Goal: Information Seeking & Learning: Learn about a topic

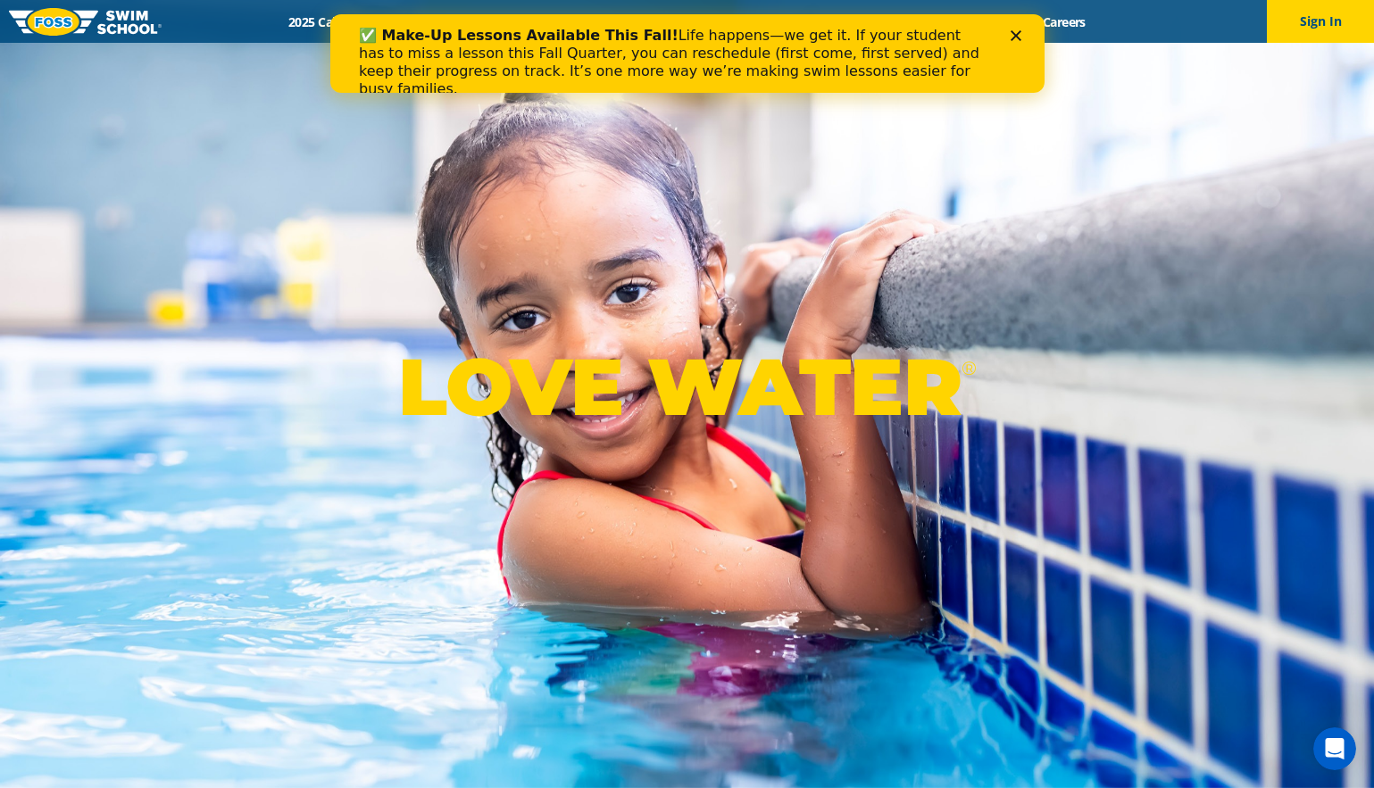
click at [1013, 38] on icon "Close" at bounding box center [1014, 35] width 11 height 11
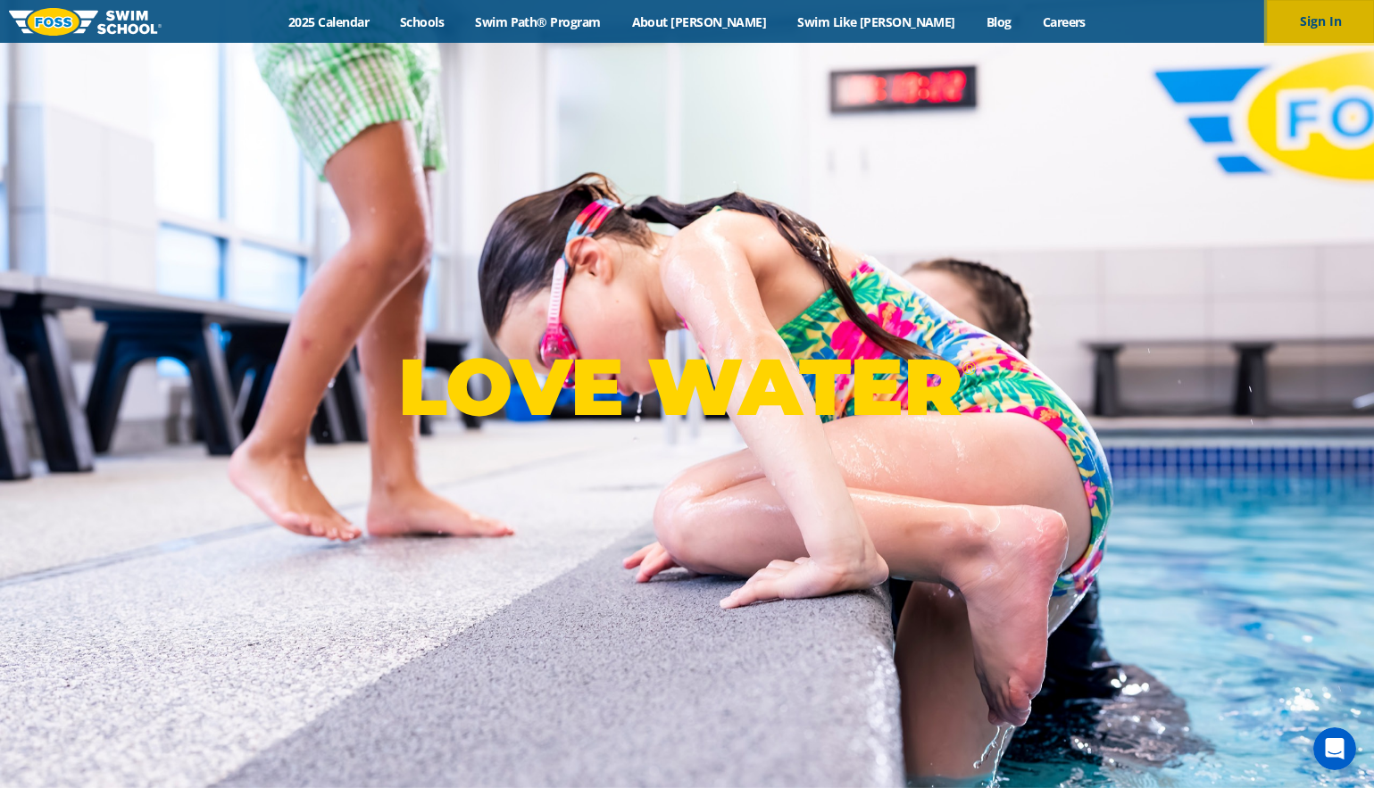
click at [1333, 27] on button "Sign In" at bounding box center [1320, 21] width 107 height 43
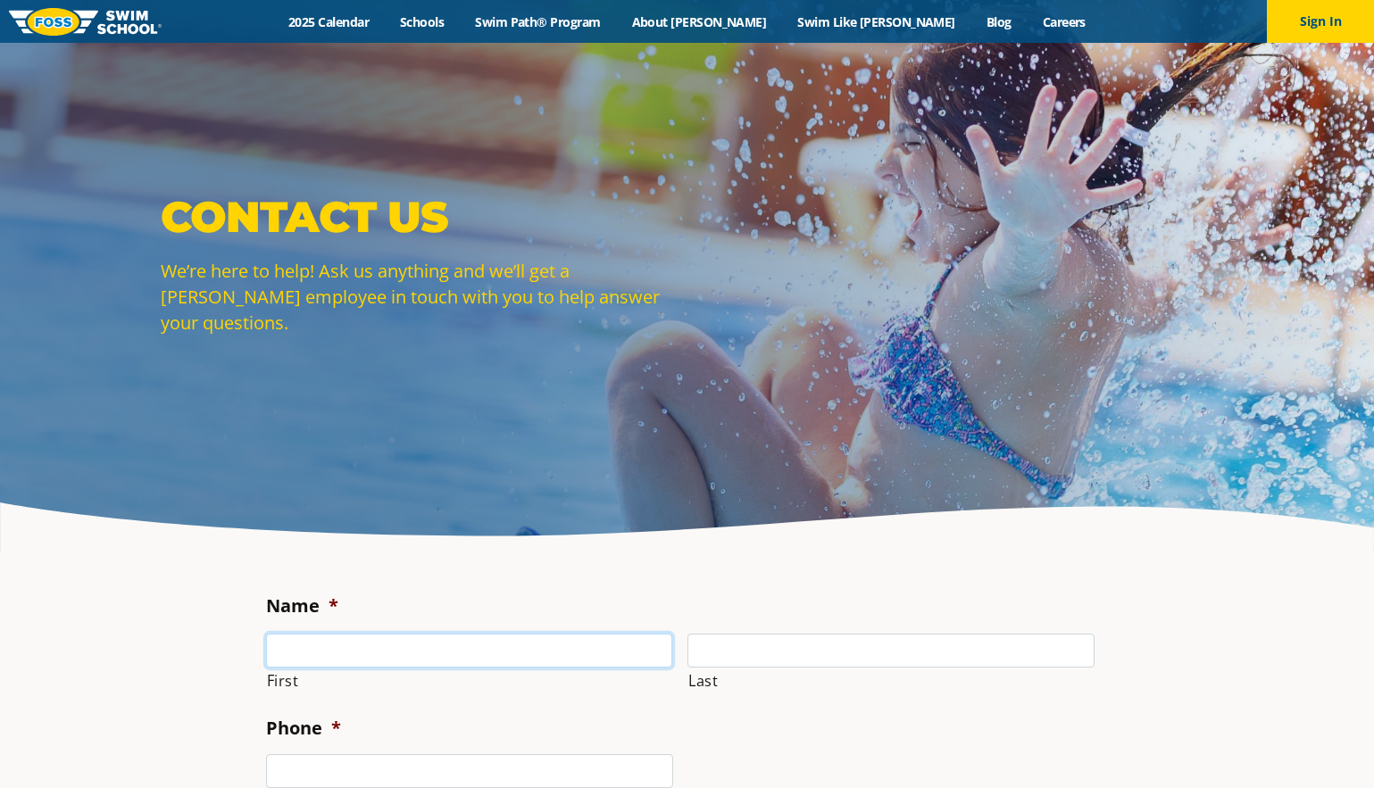
click at [451, 652] on input "First" at bounding box center [469, 651] width 407 height 34
type input "Jackie"
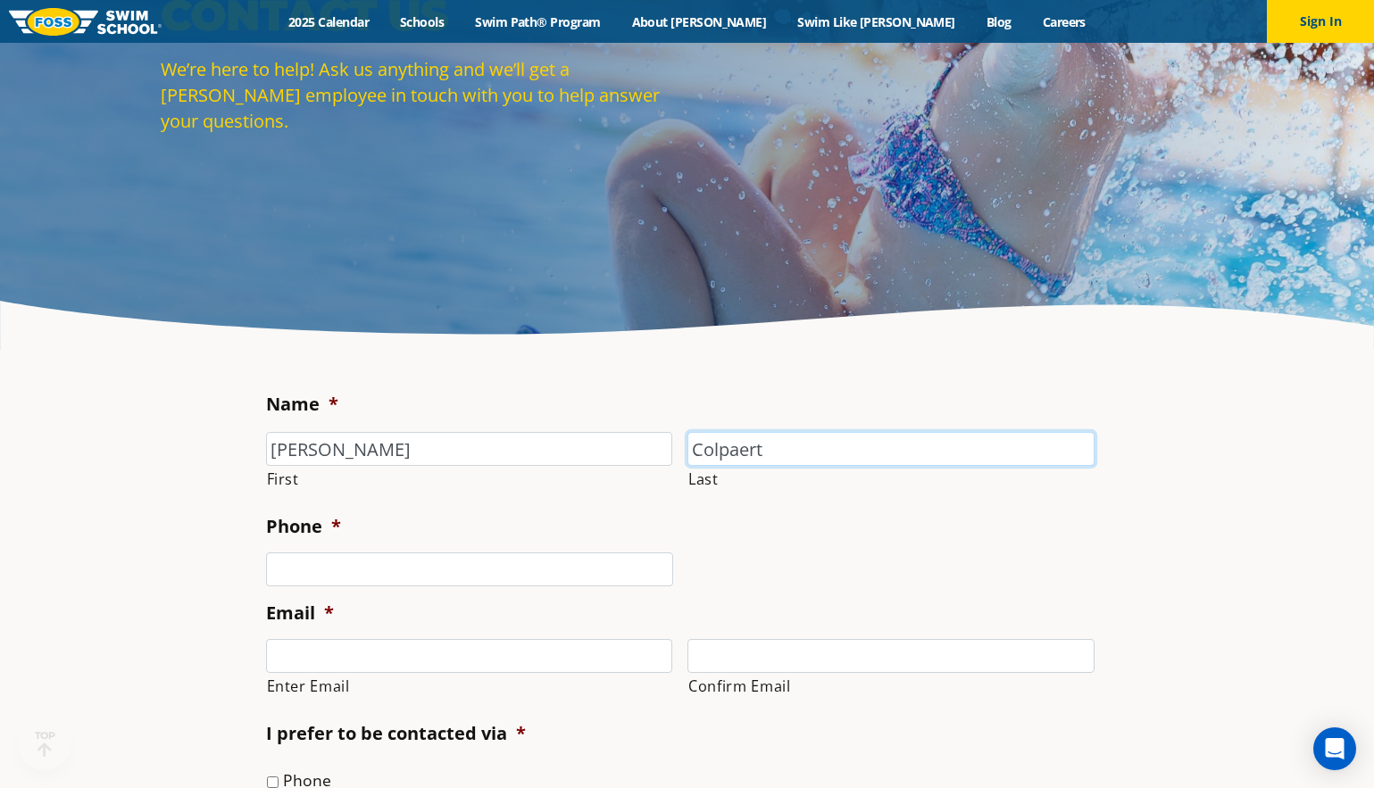
scroll to position [209, 0]
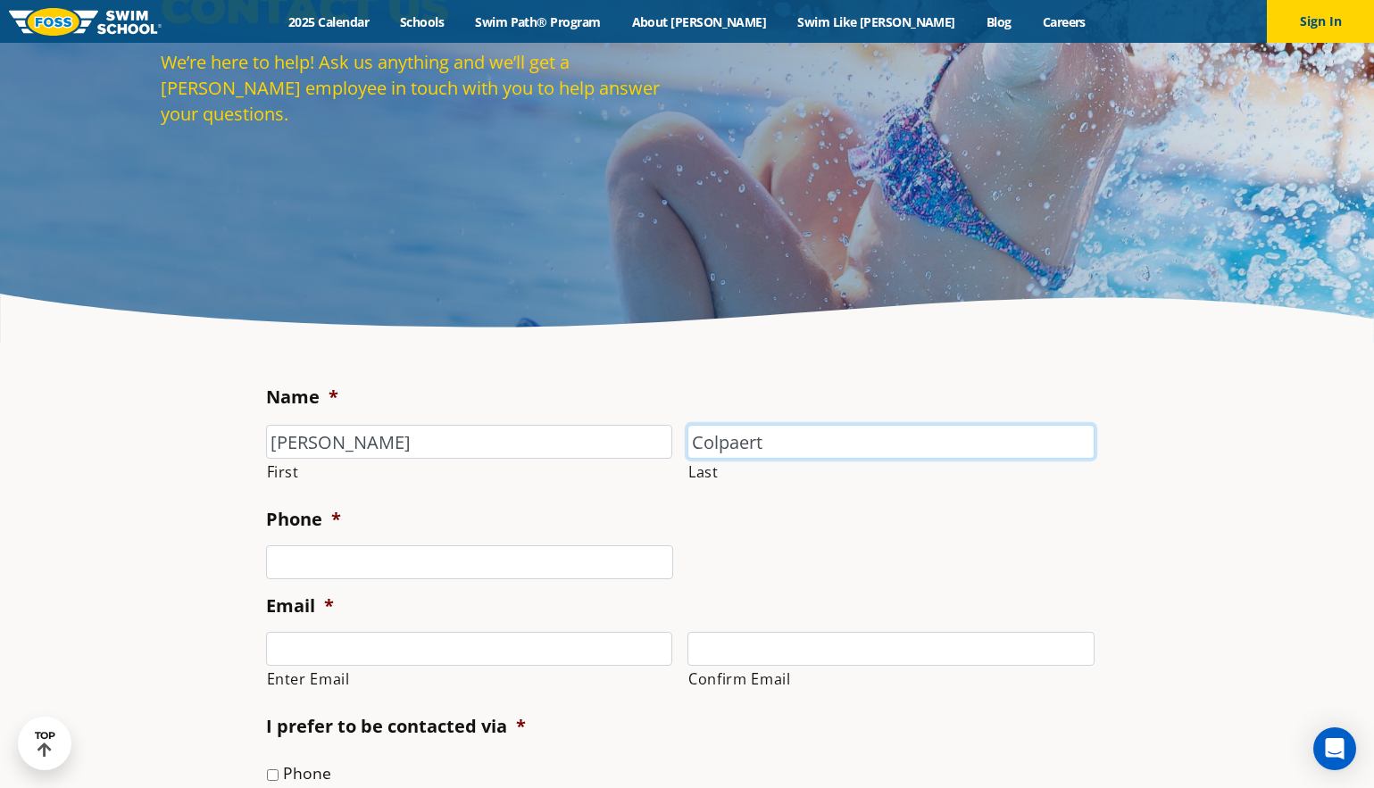
type input "Colpaert"
click at [415, 558] on input "(___) ___-____" at bounding box center [469, 562] width 407 height 34
type input "(507) 649-1035"
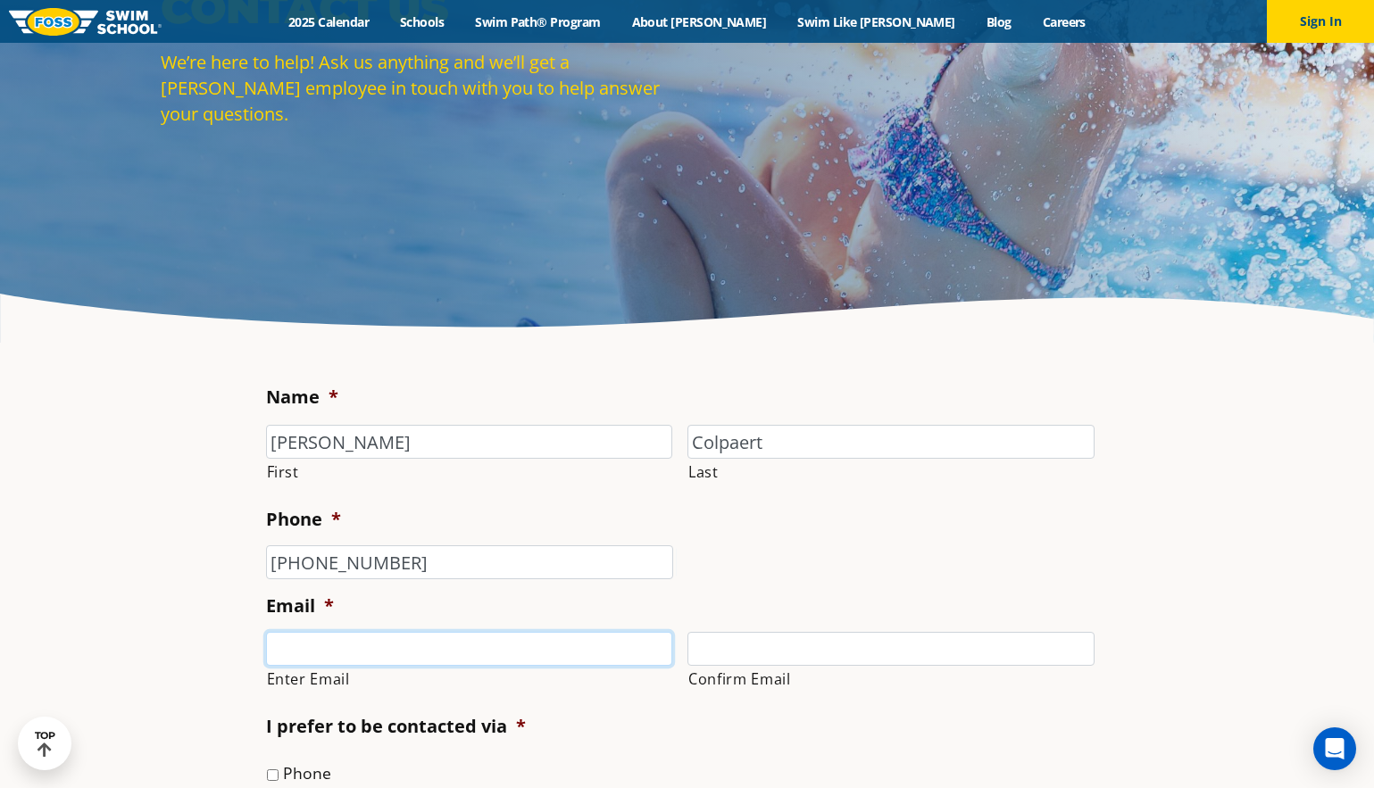
click at [371, 650] on input "Enter Email" at bounding box center [469, 649] width 407 height 34
type input "lyons.jacquelyn.l@gmail.com"
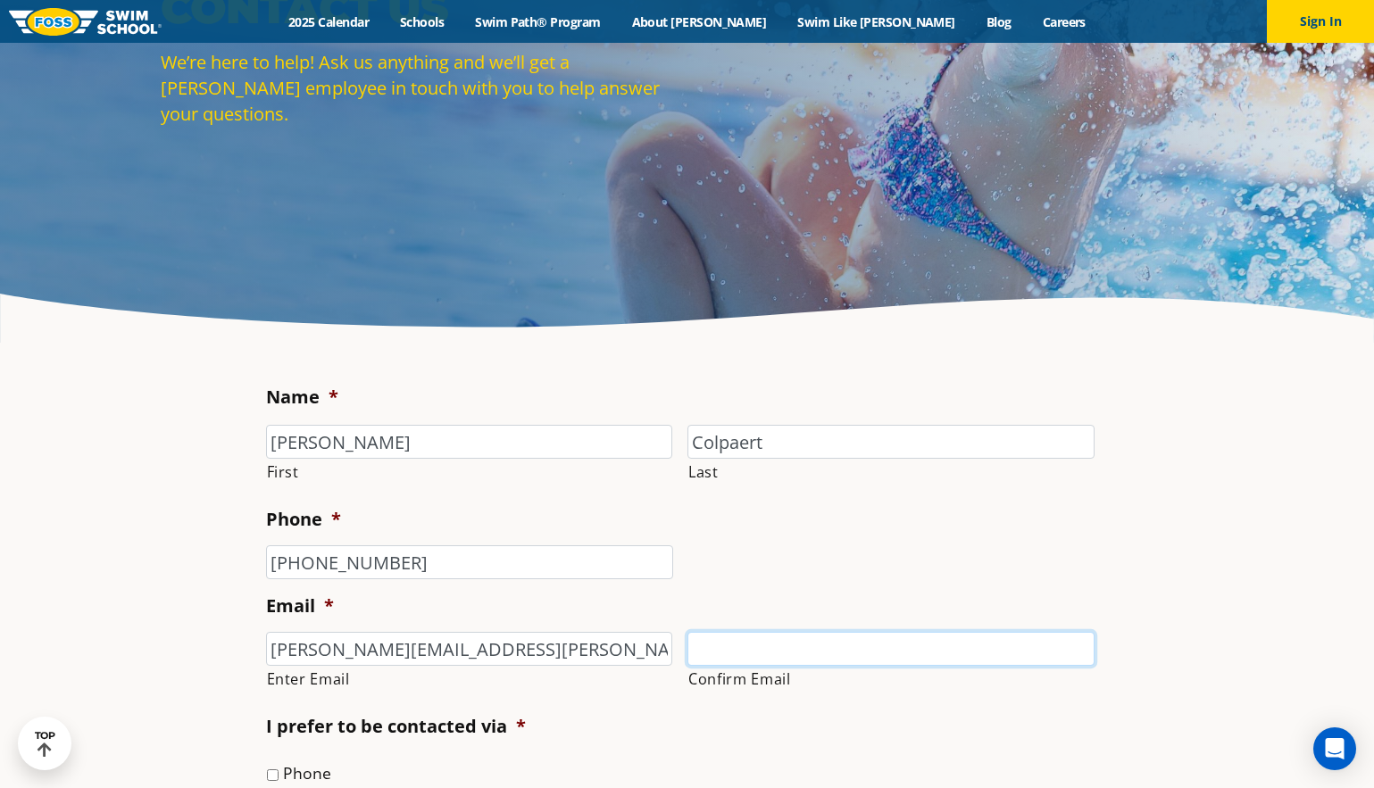
click at [784, 644] on input "Confirm Email" at bounding box center [890, 649] width 407 height 34
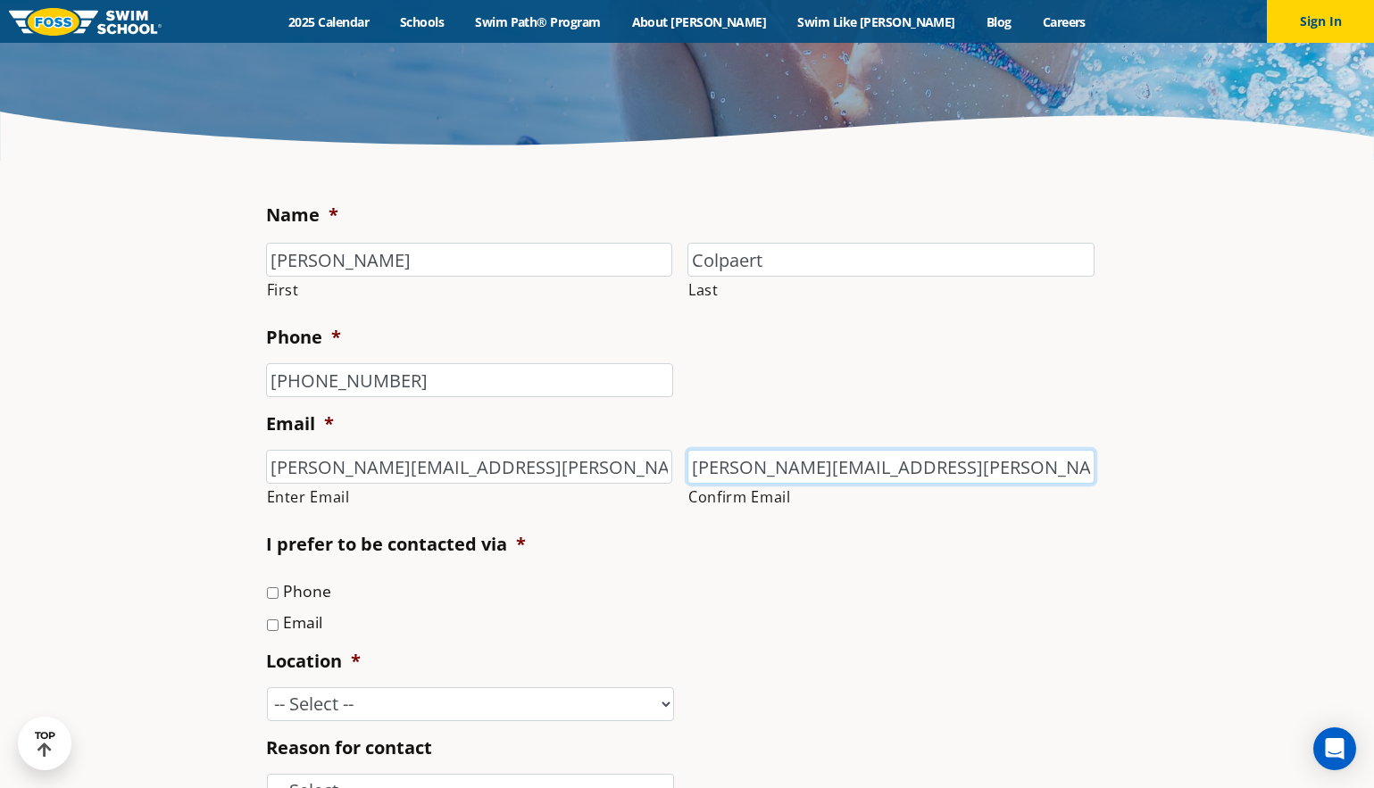
scroll to position [393, 0]
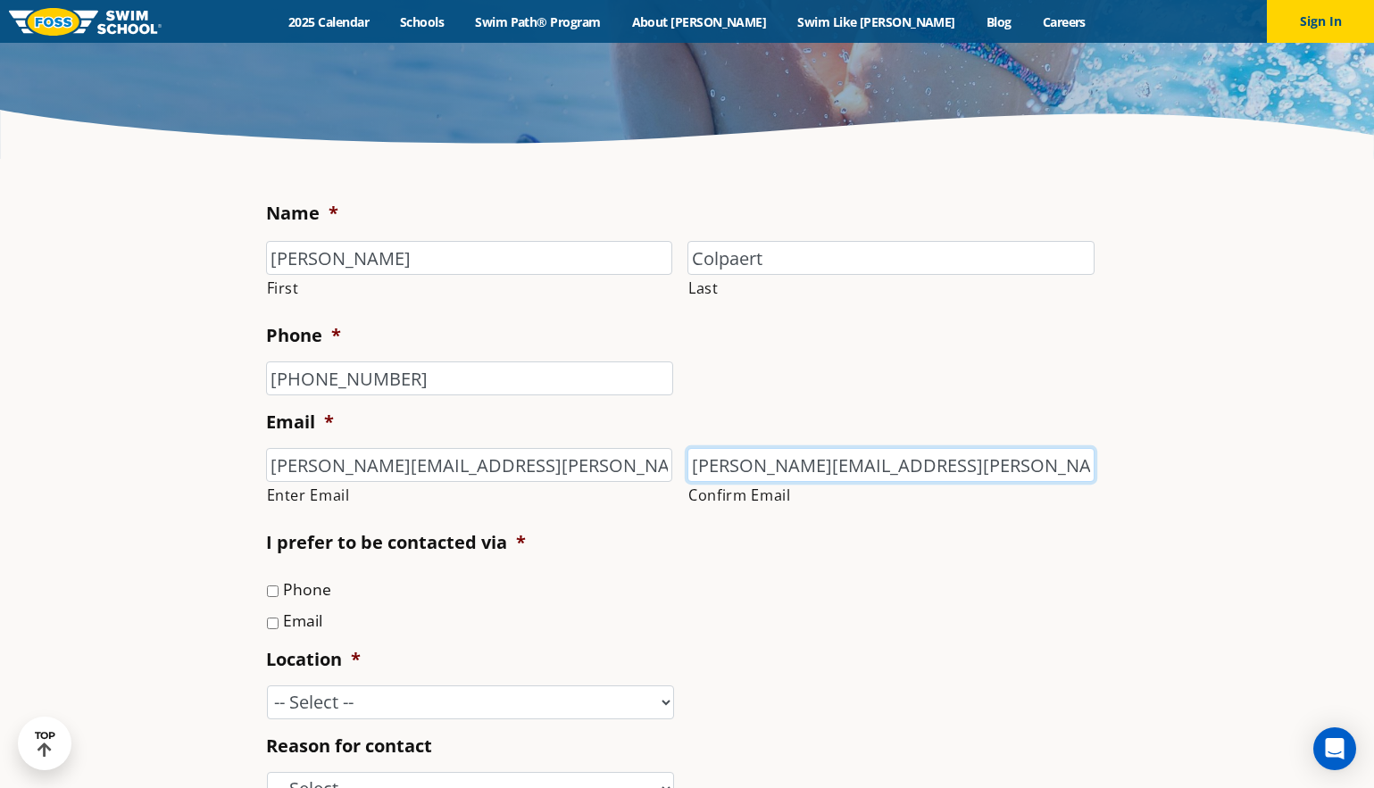
type input "lyons.jacquelyn.l@gmail.com"
click at [270, 625] on input "Email" at bounding box center [273, 624] width 12 height 12
checkbox input "true"
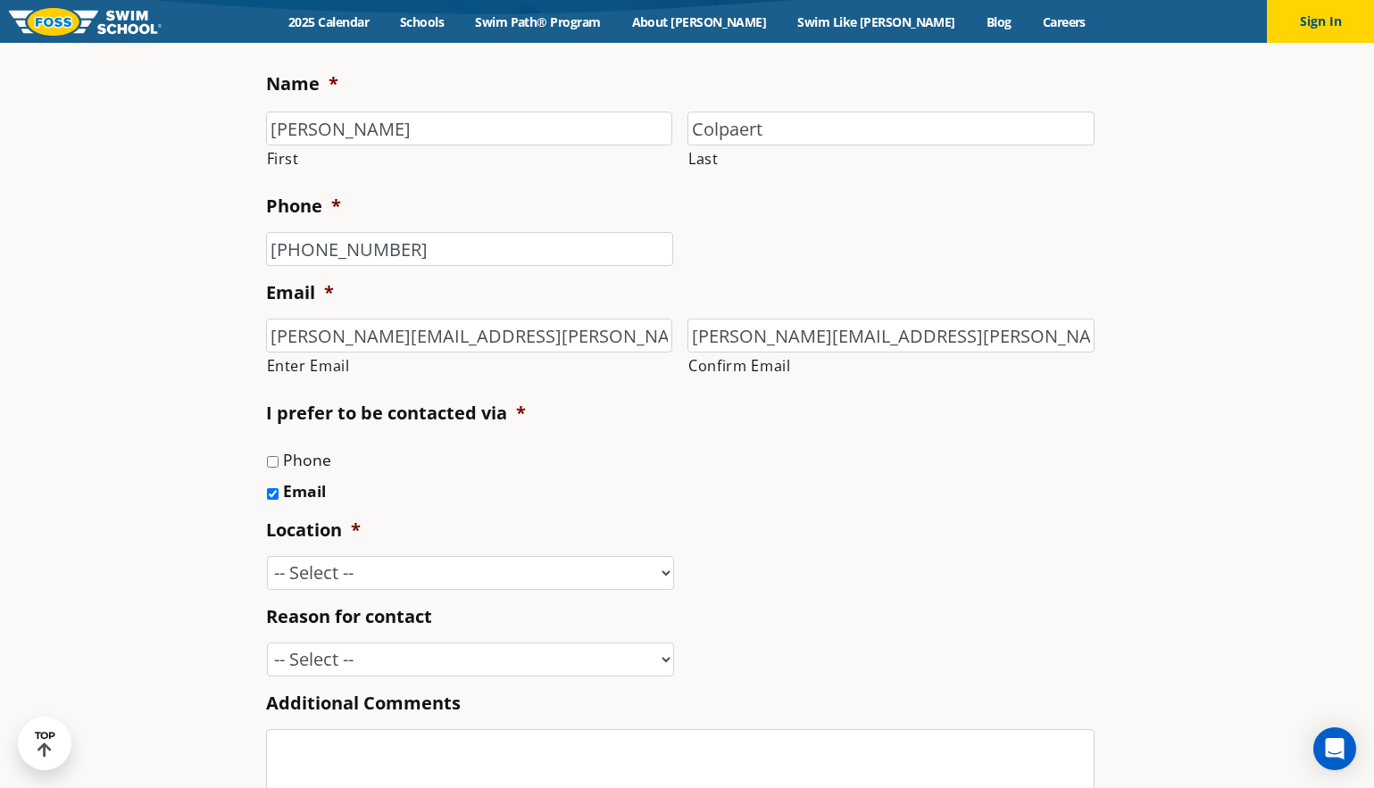
scroll to position [519, 0]
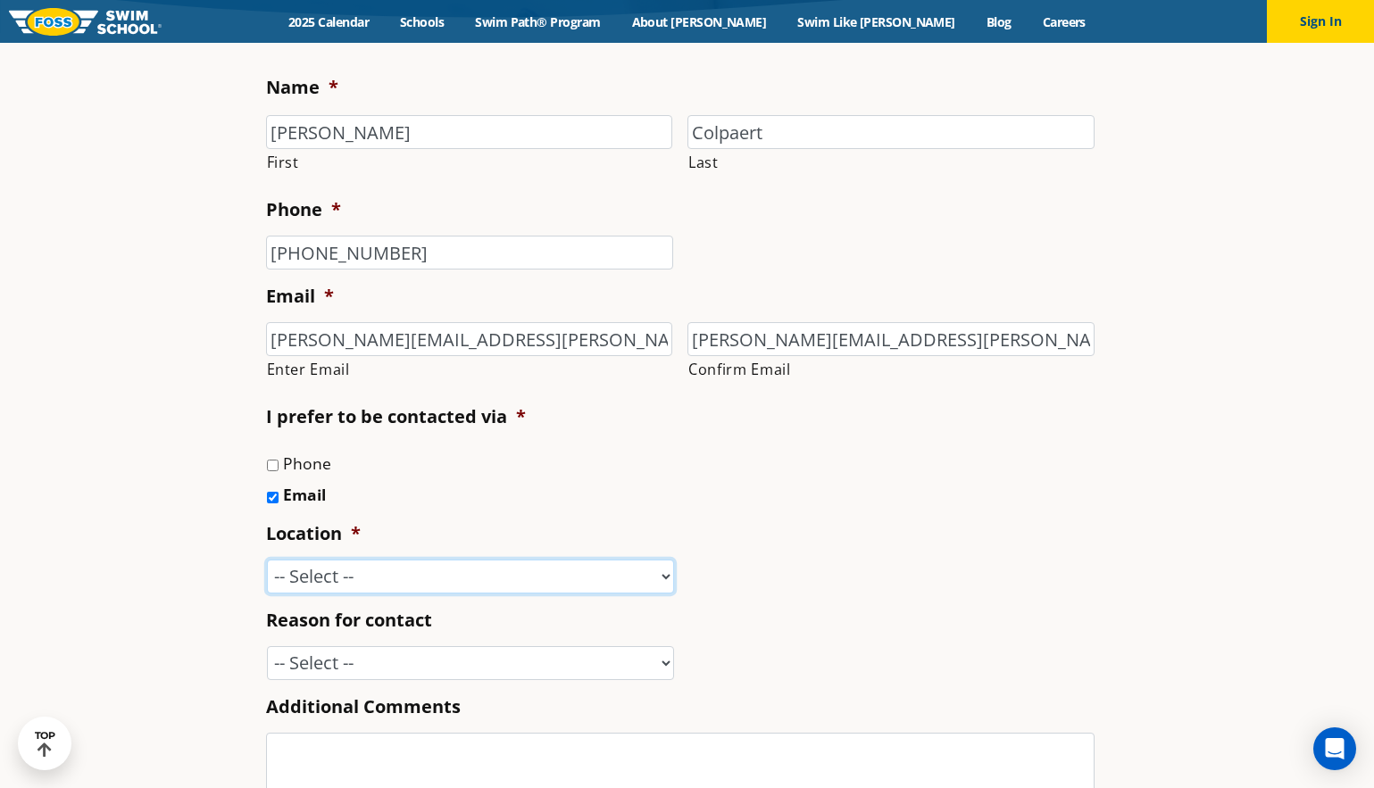
click at [337, 569] on select "-- Select -- Ankeny, IA Apple Valley Blaine, MN Burnsville, MN Ballwin, MO Boli…" at bounding box center [470, 577] width 407 height 34
select select "MPG"
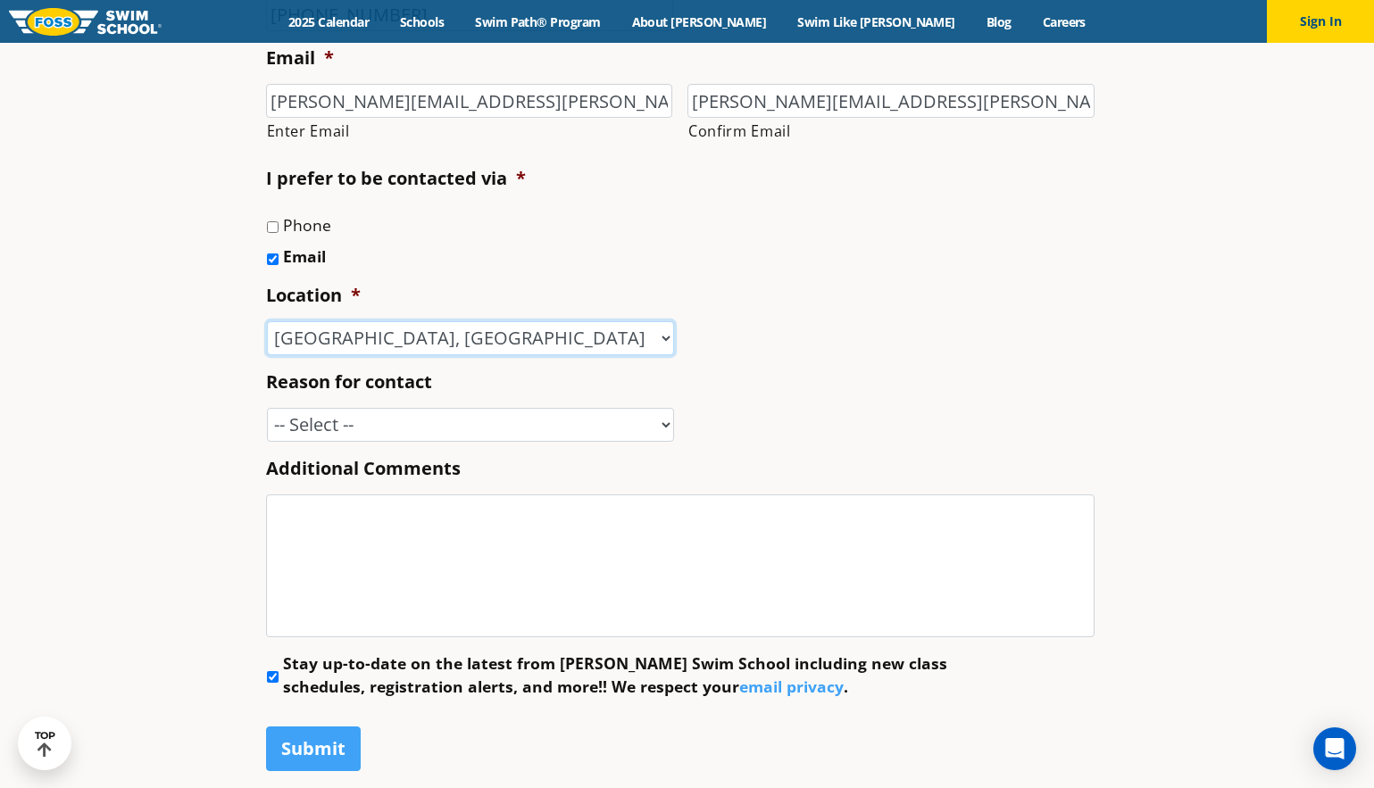
scroll to position [758, 0]
click at [345, 424] on select "-- Select -- Enrollment issue Program question What level is best for my child?…" at bounding box center [470, 424] width 407 height 34
select select "I'm a New Family"
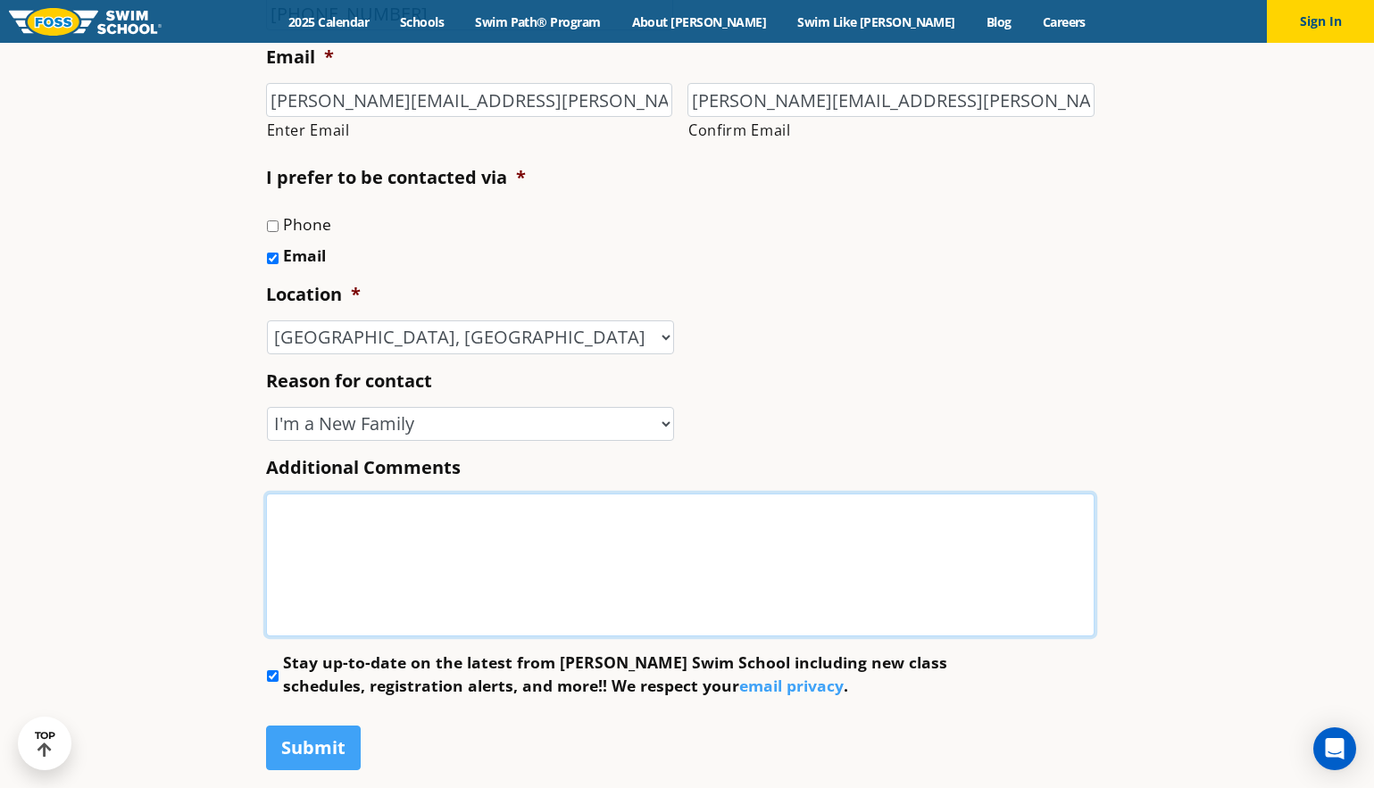
click at [377, 581] on textarea "Additional Comments" at bounding box center [680, 565] width 828 height 143
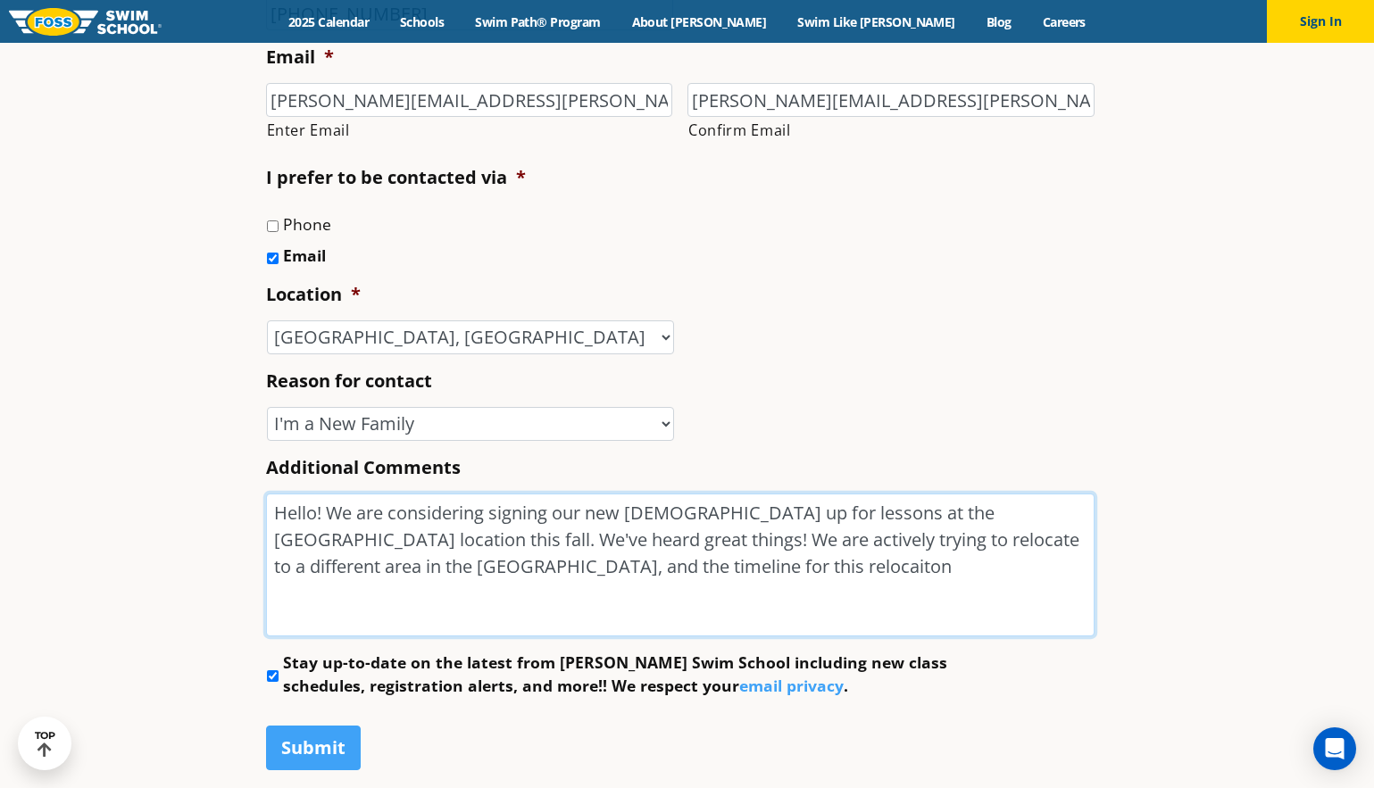
click at [829, 542] on textarea "Hello! We are considering signing our new 5 year old up for lessons at the Mapl…" at bounding box center [680, 565] width 828 height 143
drag, startPoint x: 694, startPoint y: 570, endPoint x: 637, endPoint y: 572, distance: 56.3
click at [637, 572] on textarea "Hello! We are considering signing our new 5 year old up for lessons at the Mapl…" at bounding box center [680, 565] width 828 height 143
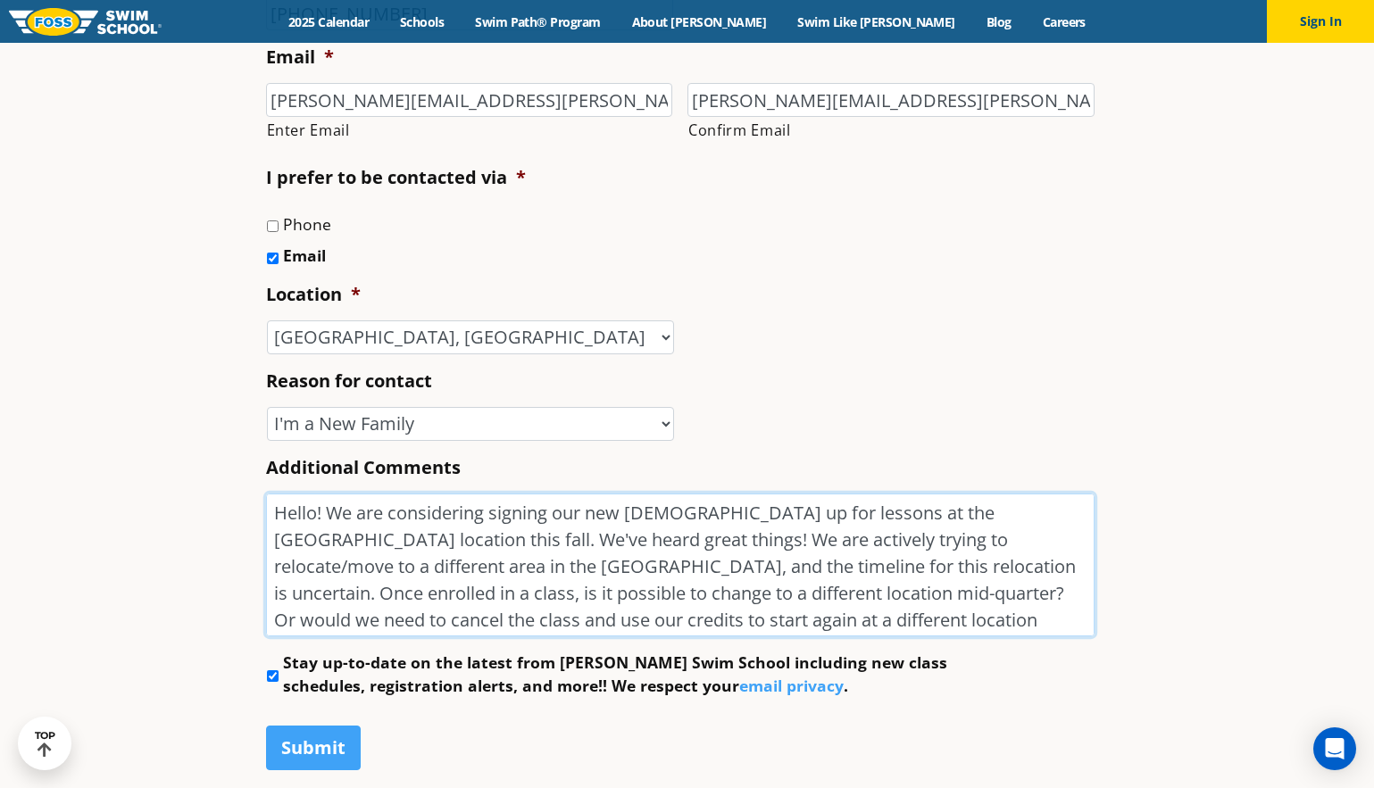
click at [910, 623] on textarea "Hello! We are considering signing our new 5 year old up for lessons at the Mapl…" at bounding box center [680, 565] width 828 height 143
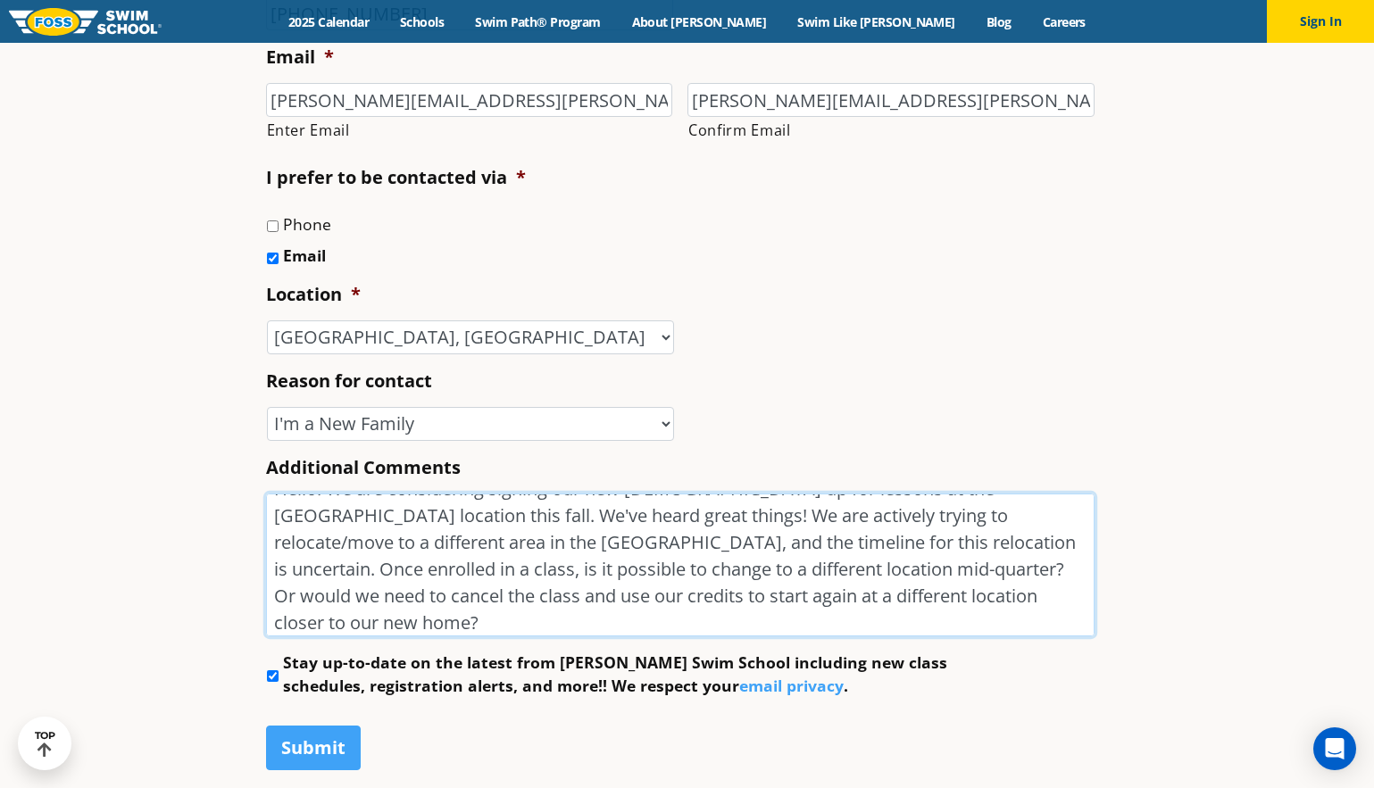
click at [510, 628] on textarea "Hello! We are considering signing our new 5 year old up for lessons at the Mapl…" at bounding box center [680, 565] width 828 height 143
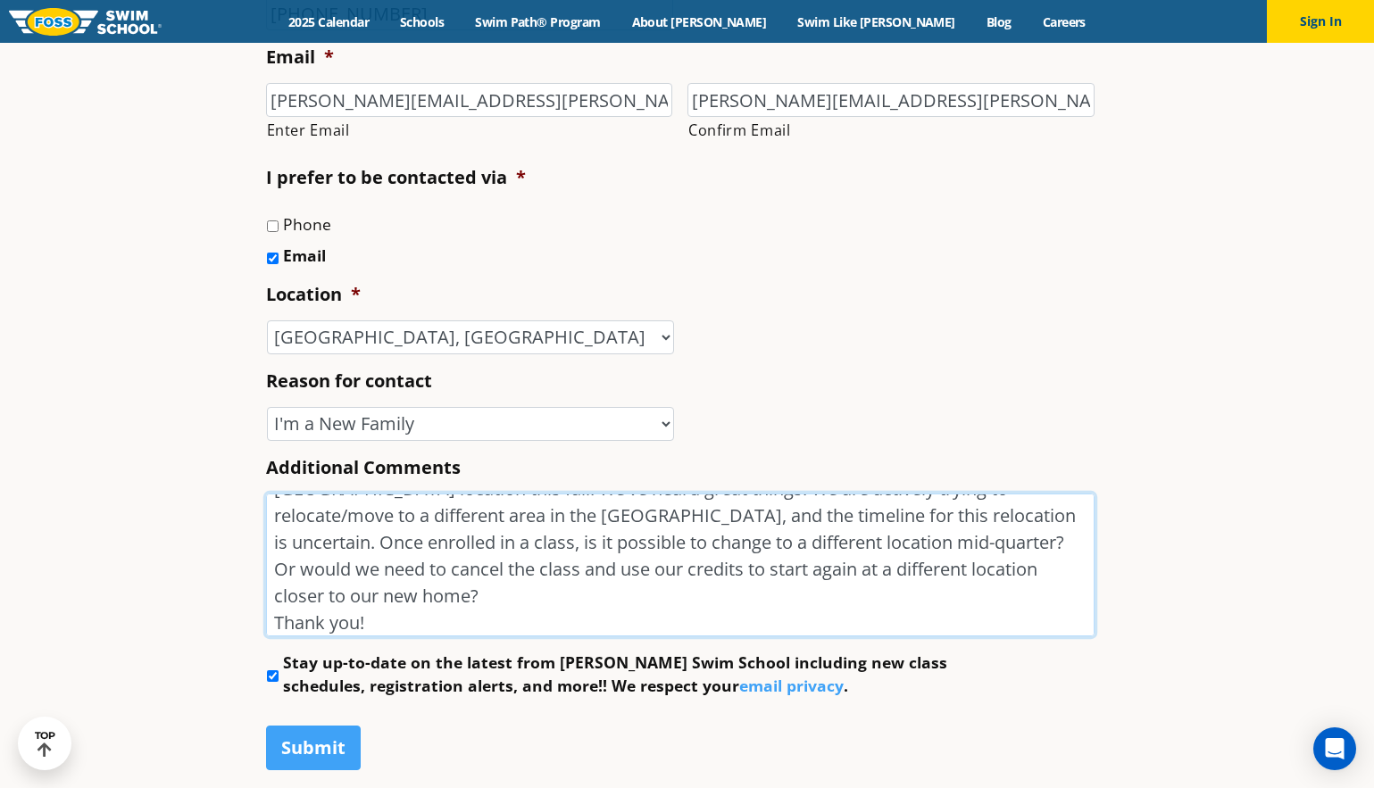
scroll to position [0, 0]
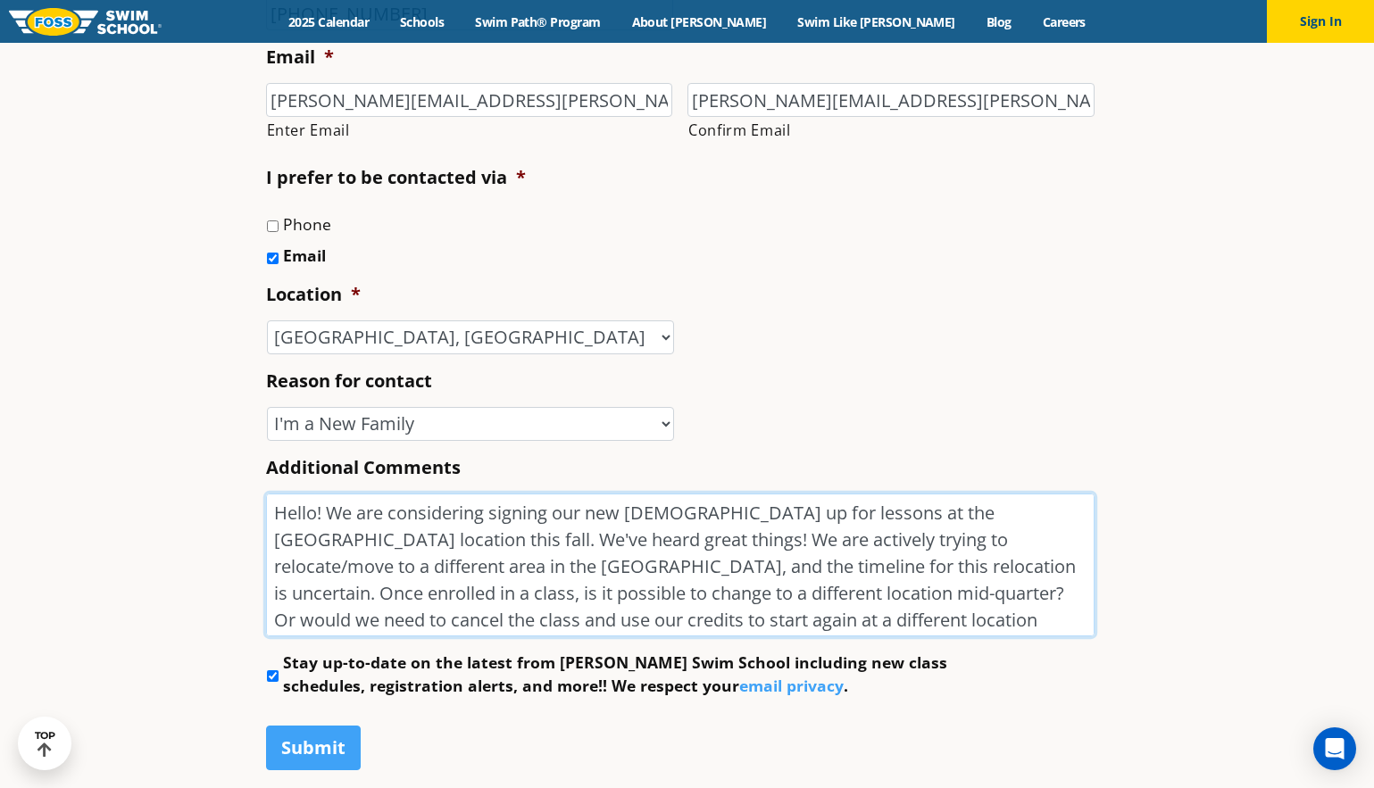
click at [698, 623] on textarea "Hello! We are considering signing our new 5 year old up for lessons at the Mapl…" at bounding box center [680, 565] width 828 height 143
click at [517, 627] on textarea "Hello! We are considering signing our new 5 year old up for lessons at the Mapl…" at bounding box center [680, 565] width 828 height 143
drag, startPoint x: 845, startPoint y: 624, endPoint x: 917, endPoint y: 627, distance: 71.5
click at [917, 627] on textarea "Hello! We are considering signing our new 5 year old up for lessons at the Mapl…" at bounding box center [680, 565] width 828 height 143
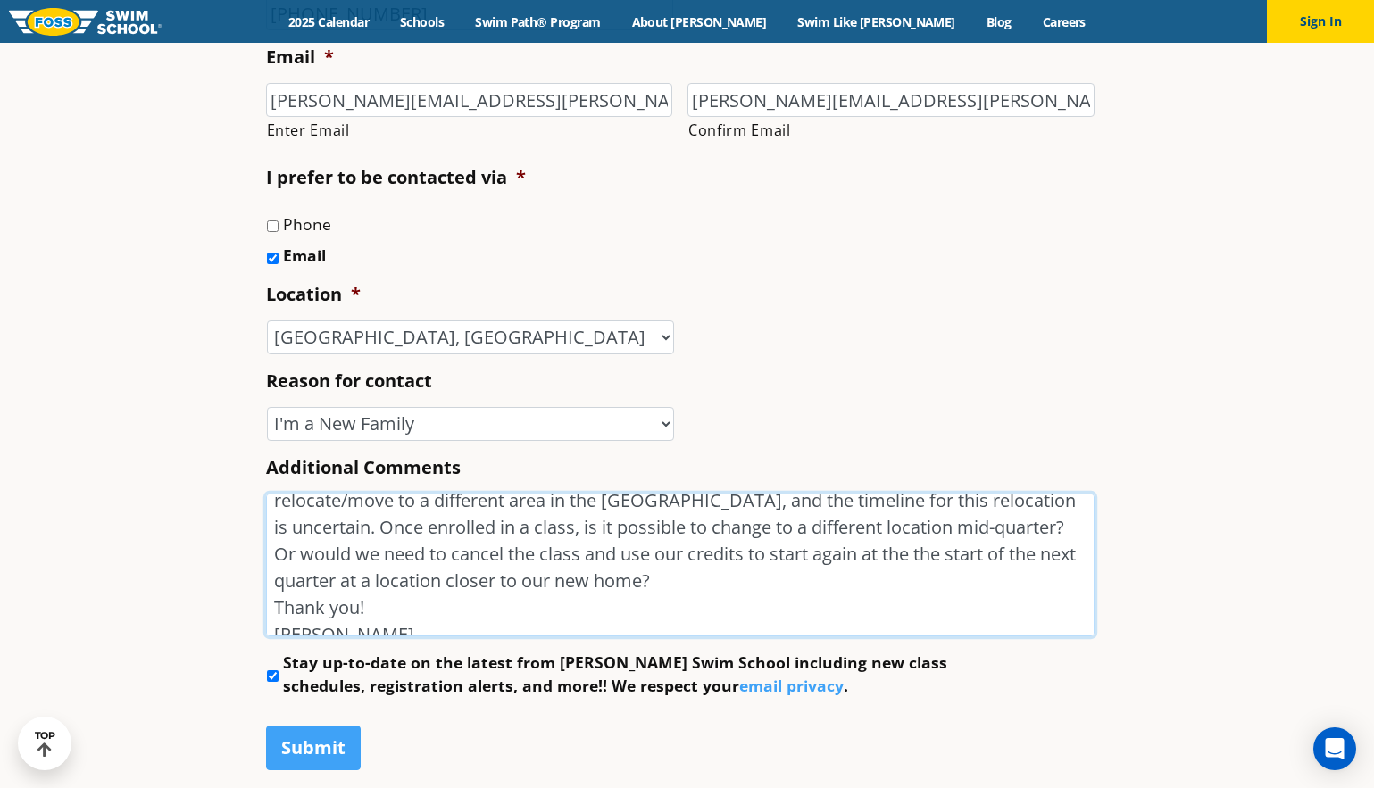
scroll to position [68, 0]
click at [390, 577] on textarea "Hello! We are considering signing our new 5 year old up for lessons at the Mapl…" at bounding box center [680, 565] width 828 height 143
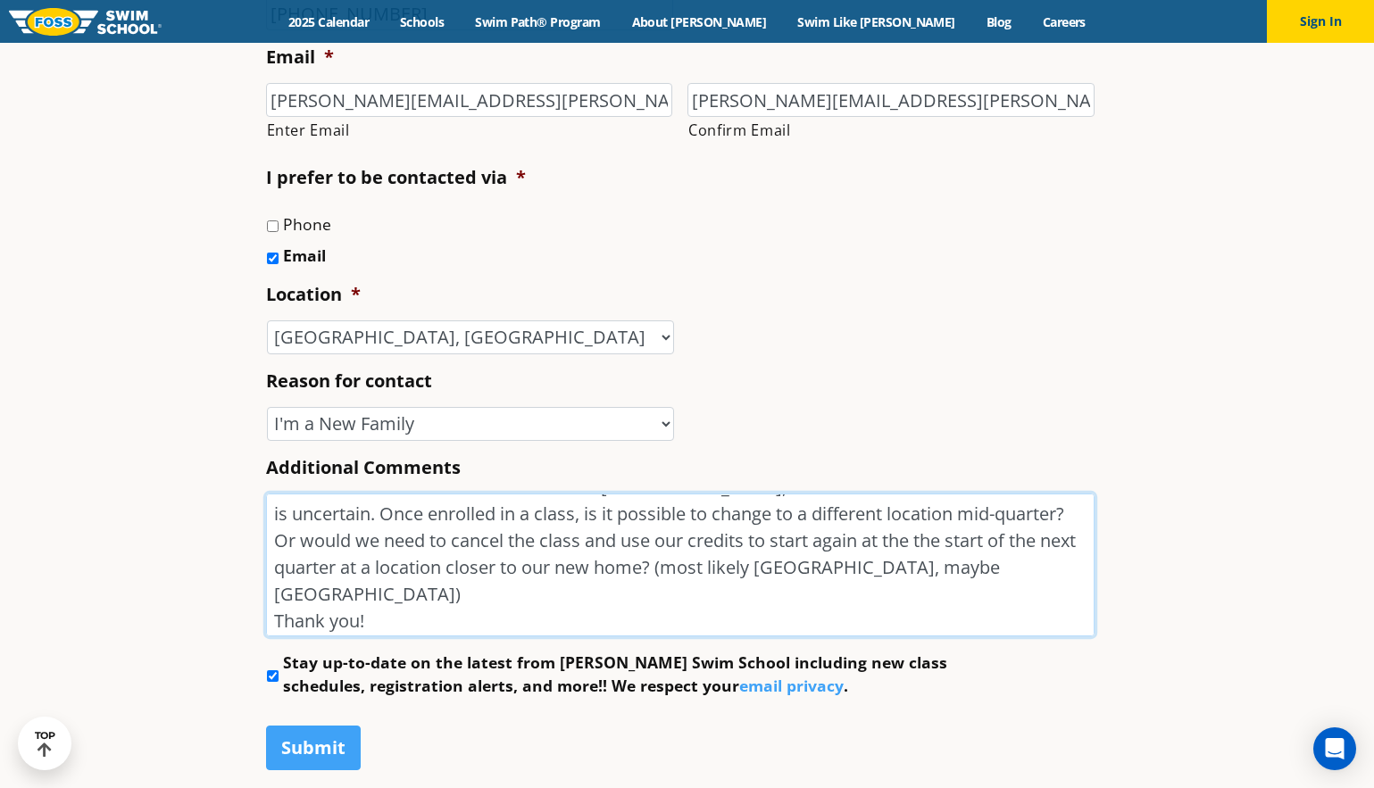
scroll to position [84, 0]
click at [597, 565] on textarea "Hello! We are considering signing our new 5 year old up for lessons at the Mapl…" at bounding box center [680, 565] width 828 height 143
click at [643, 568] on textarea "Hello! We are considering signing our new 5 year old up for lessons at the Mapl…" at bounding box center [680, 565] width 828 height 143
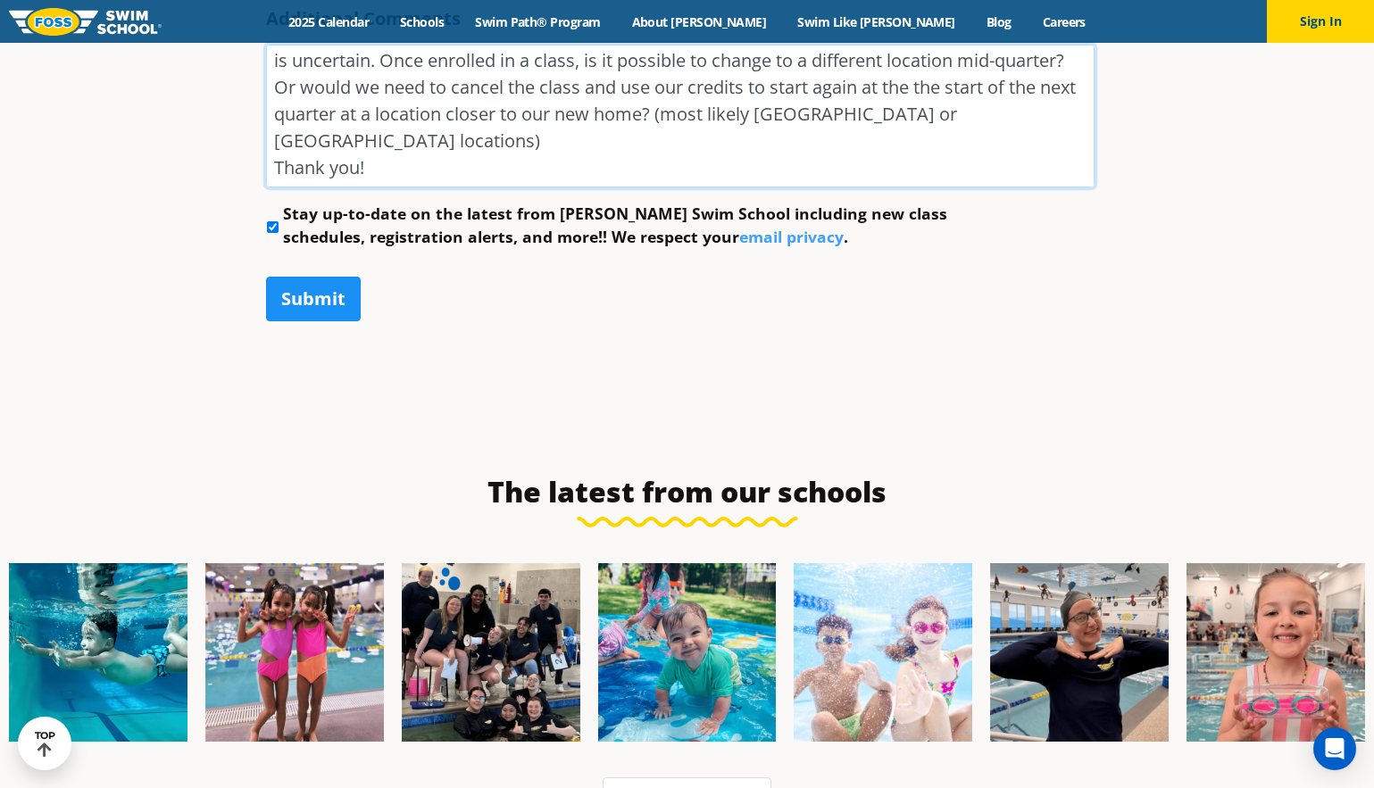
scroll to position [1249, 0]
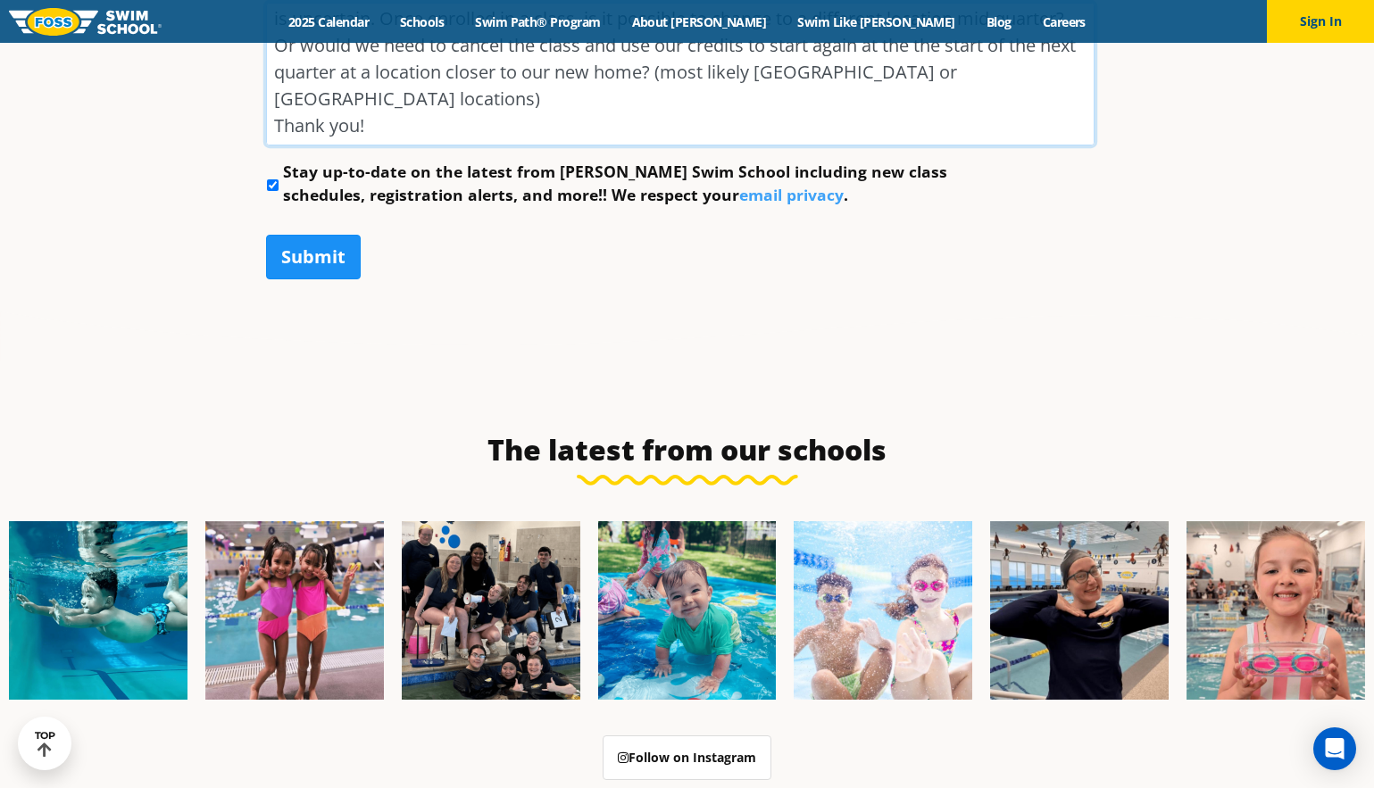
type textarea "Hello! We are considering signing our new 5 year old up for lessons at the Mapl…"
click at [312, 262] on input "Submit" at bounding box center [313, 257] width 95 height 45
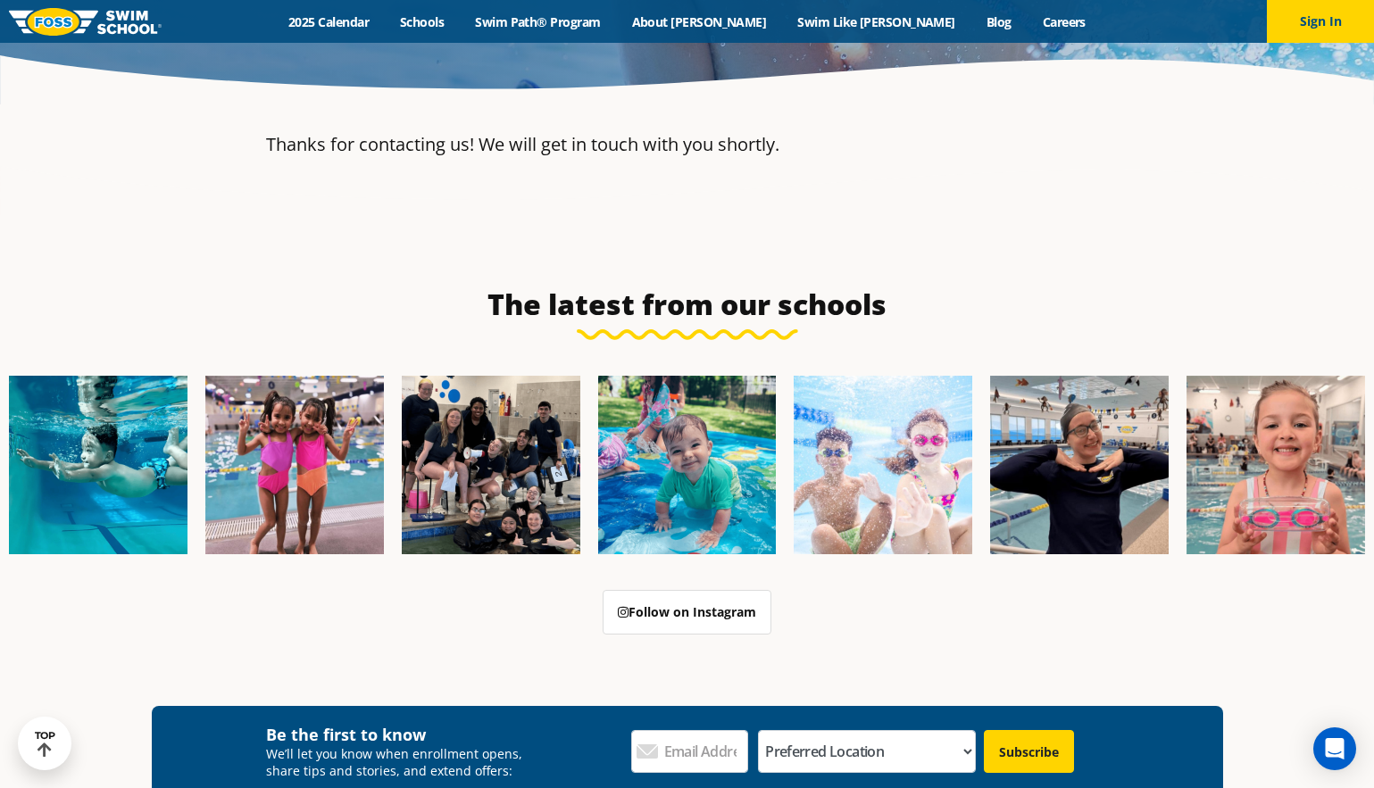
scroll to position [0, 0]
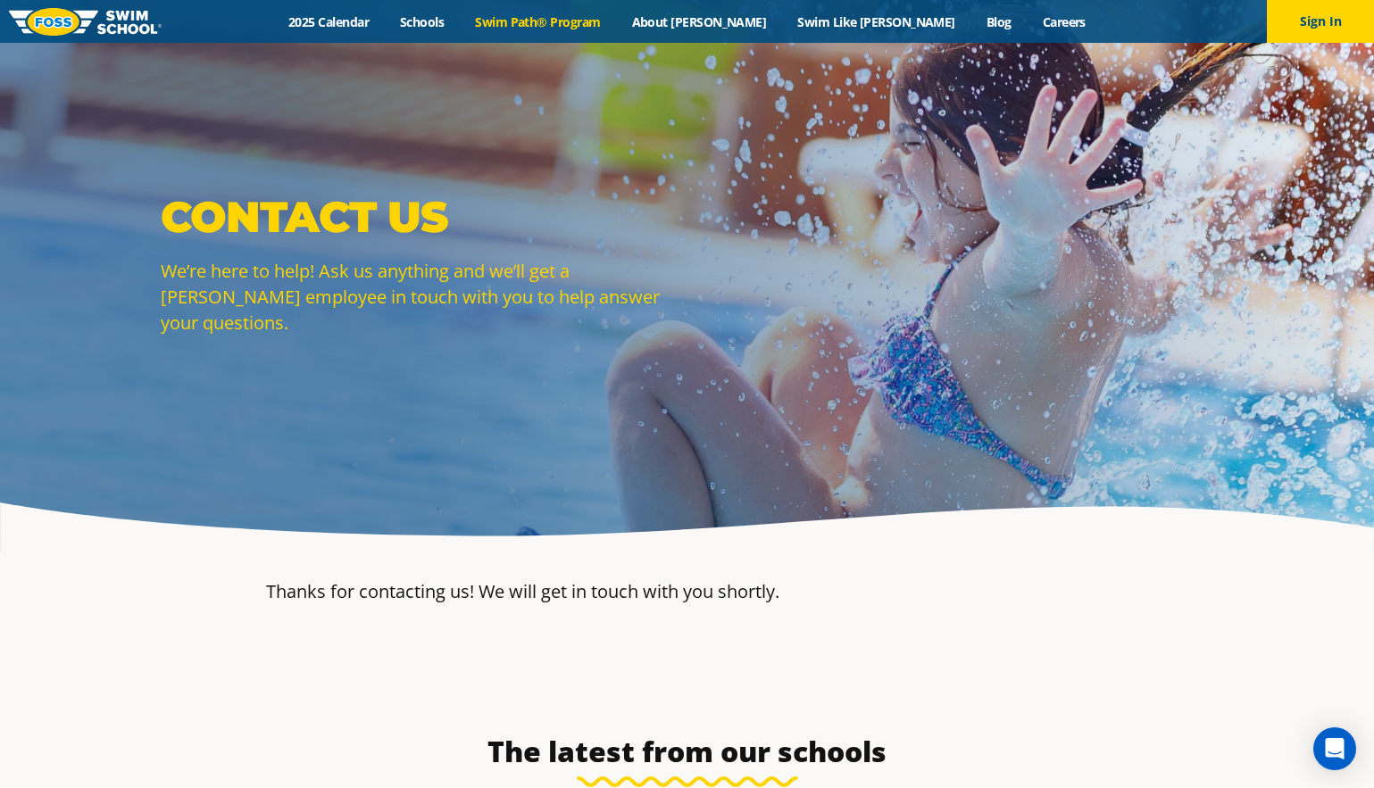
click at [616, 21] on link "Swim Path® Program" at bounding box center [538, 21] width 156 height 17
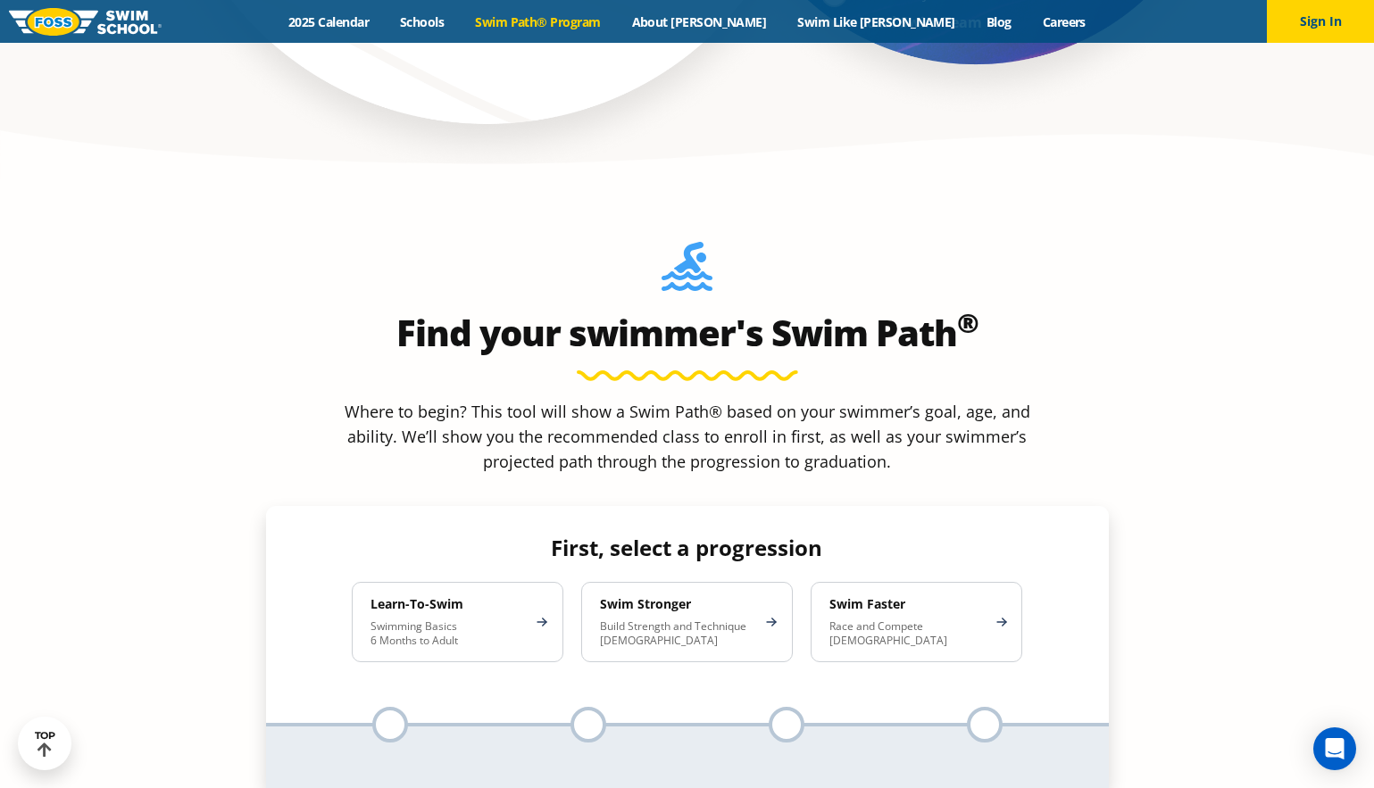
scroll to position [1515, 0]
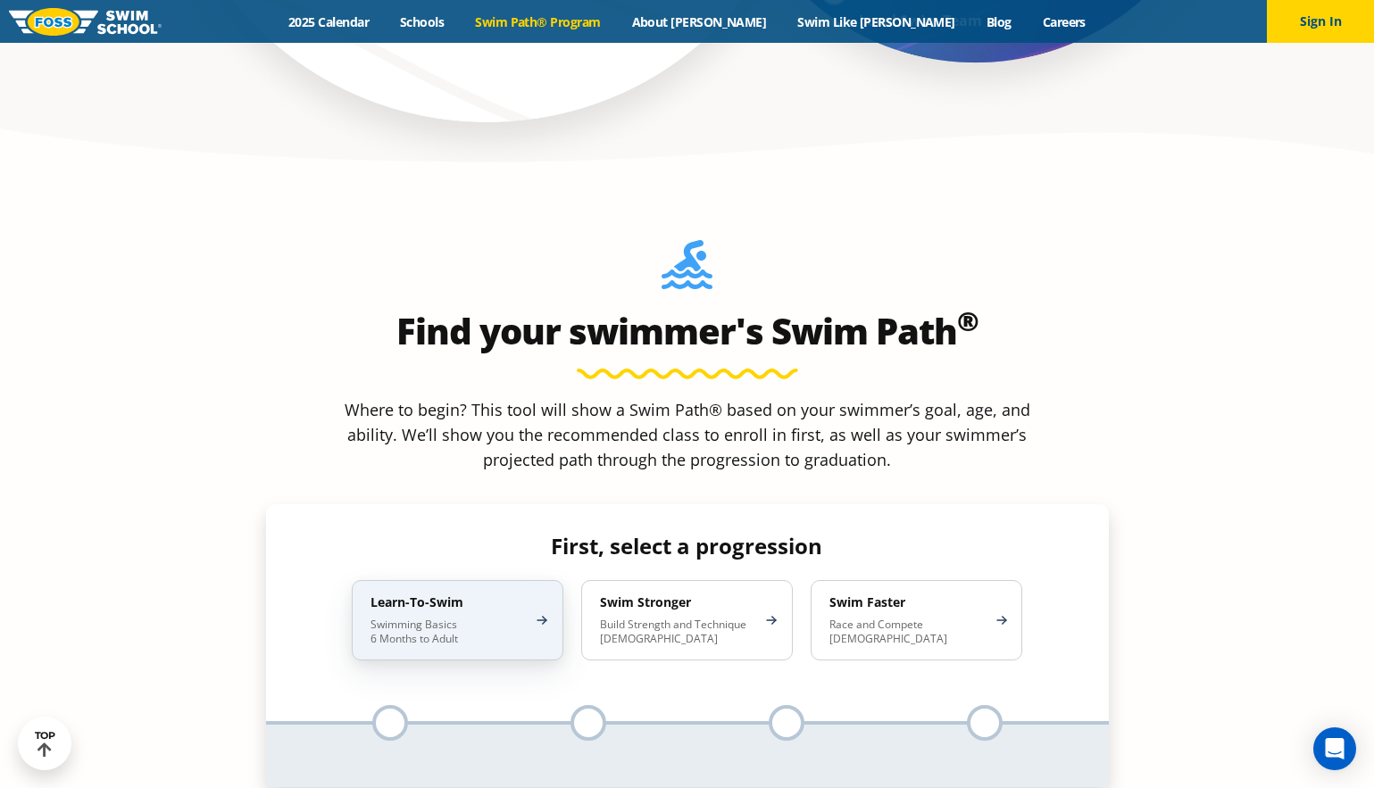
click at [470, 618] on p "Swimming Basics 6 Months to Adult" at bounding box center [448, 632] width 156 height 29
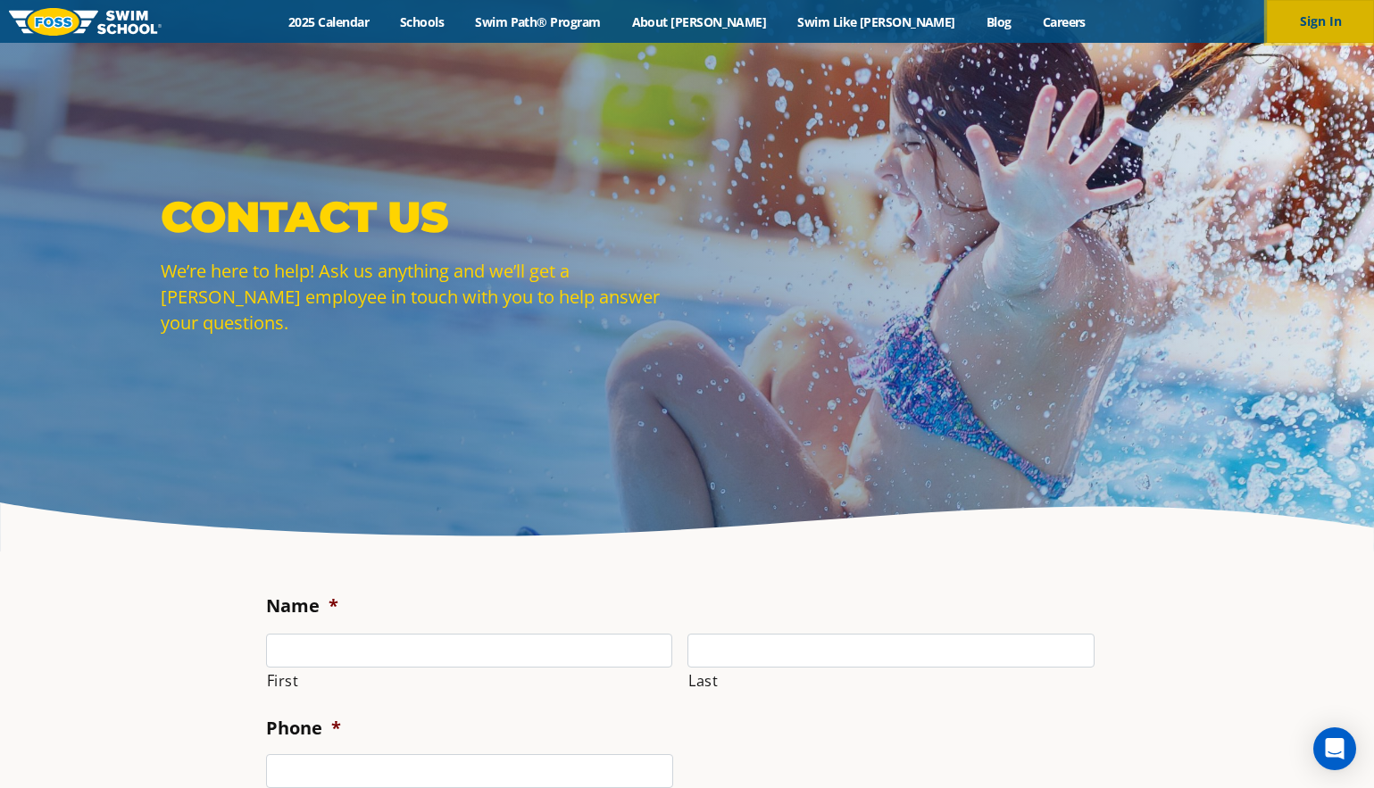
click at [1305, 38] on button "Sign In" at bounding box center [1320, 21] width 107 height 43
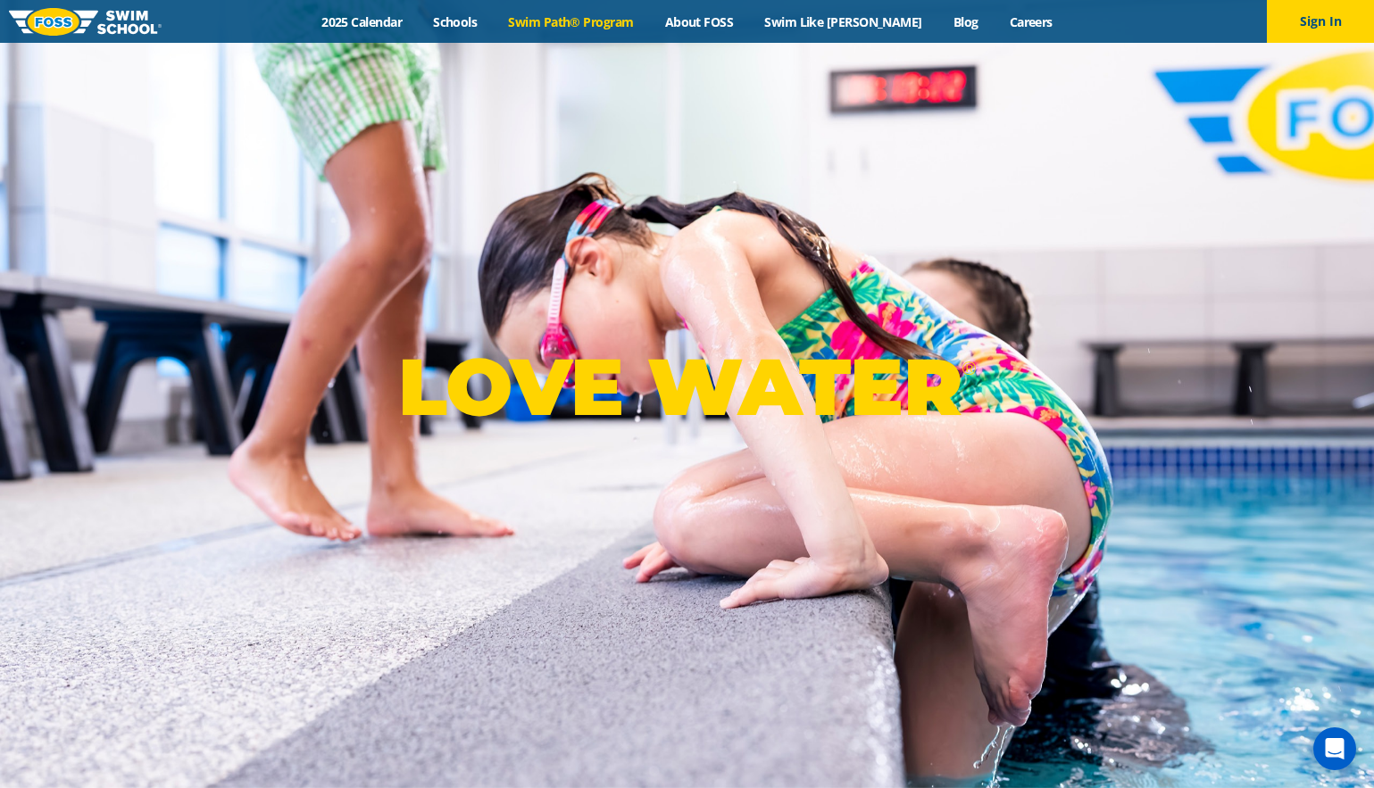
click at [597, 19] on link "Swim Path® Program" at bounding box center [571, 21] width 156 height 17
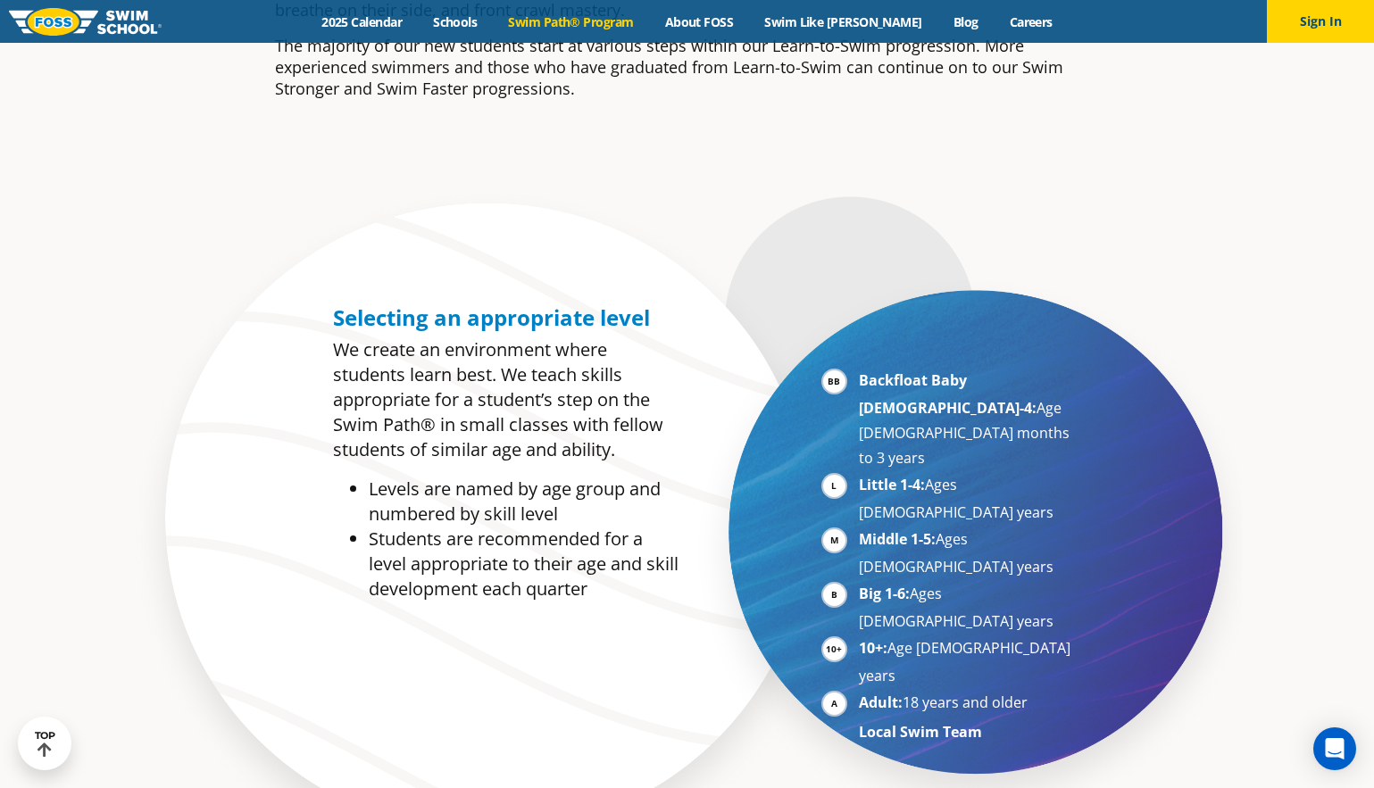
scroll to position [785, 0]
